Goal: Navigation & Orientation: Find specific page/section

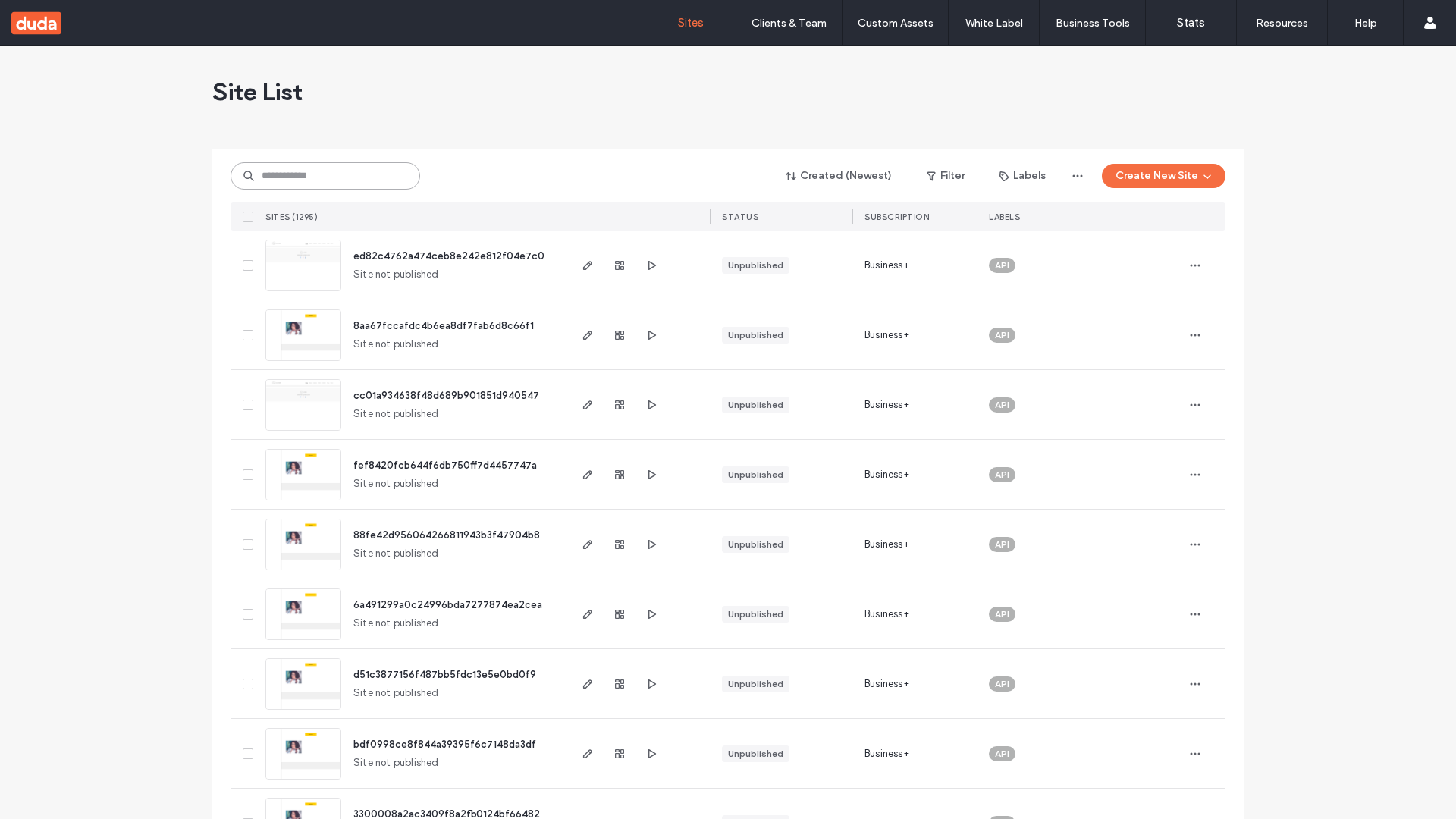
click at [325, 176] on input at bounding box center [325, 175] width 190 height 27
type input "**********"
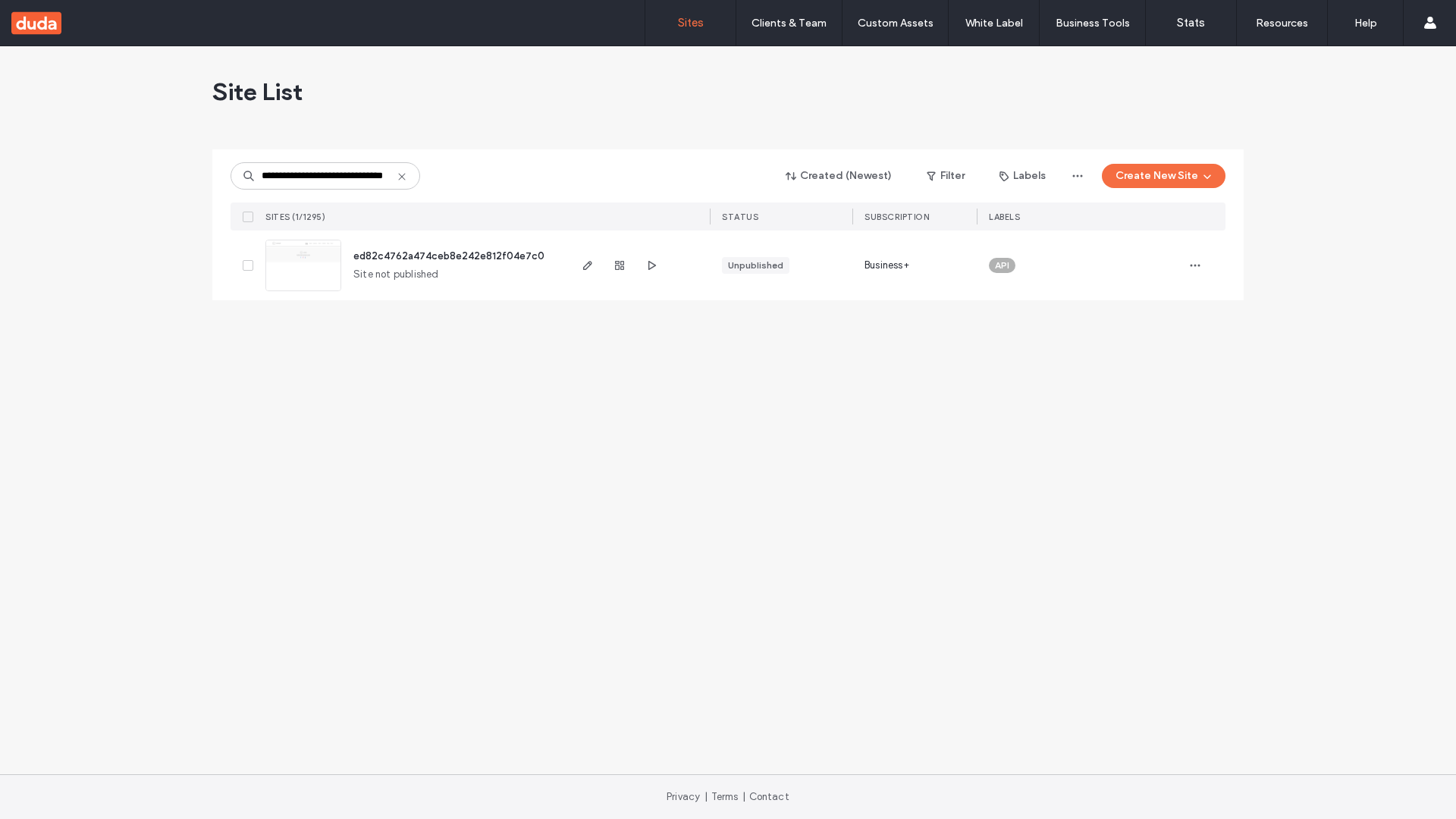
click at [450, 255] on span "ed82c4762a474ceb8e242e812f04e7c0" at bounding box center [449, 255] width 191 height 12
